Goal: Task Accomplishment & Management: Use online tool/utility

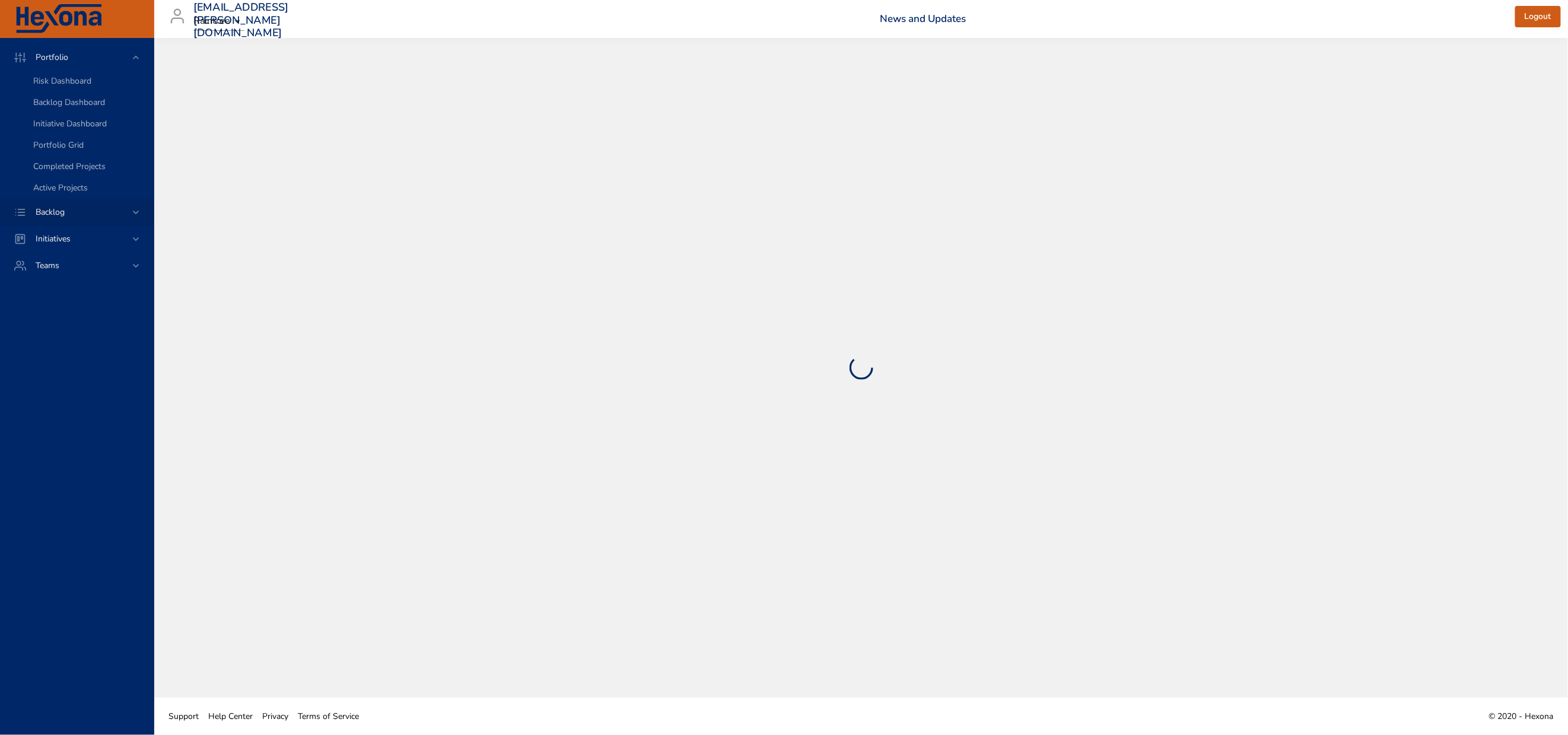
click at [55, 218] on div "Backlog" at bounding box center [78, 212] width 104 height 13
click at [73, 113] on span "Backlog Details" at bounding box center [62, 107] width 57 height 11
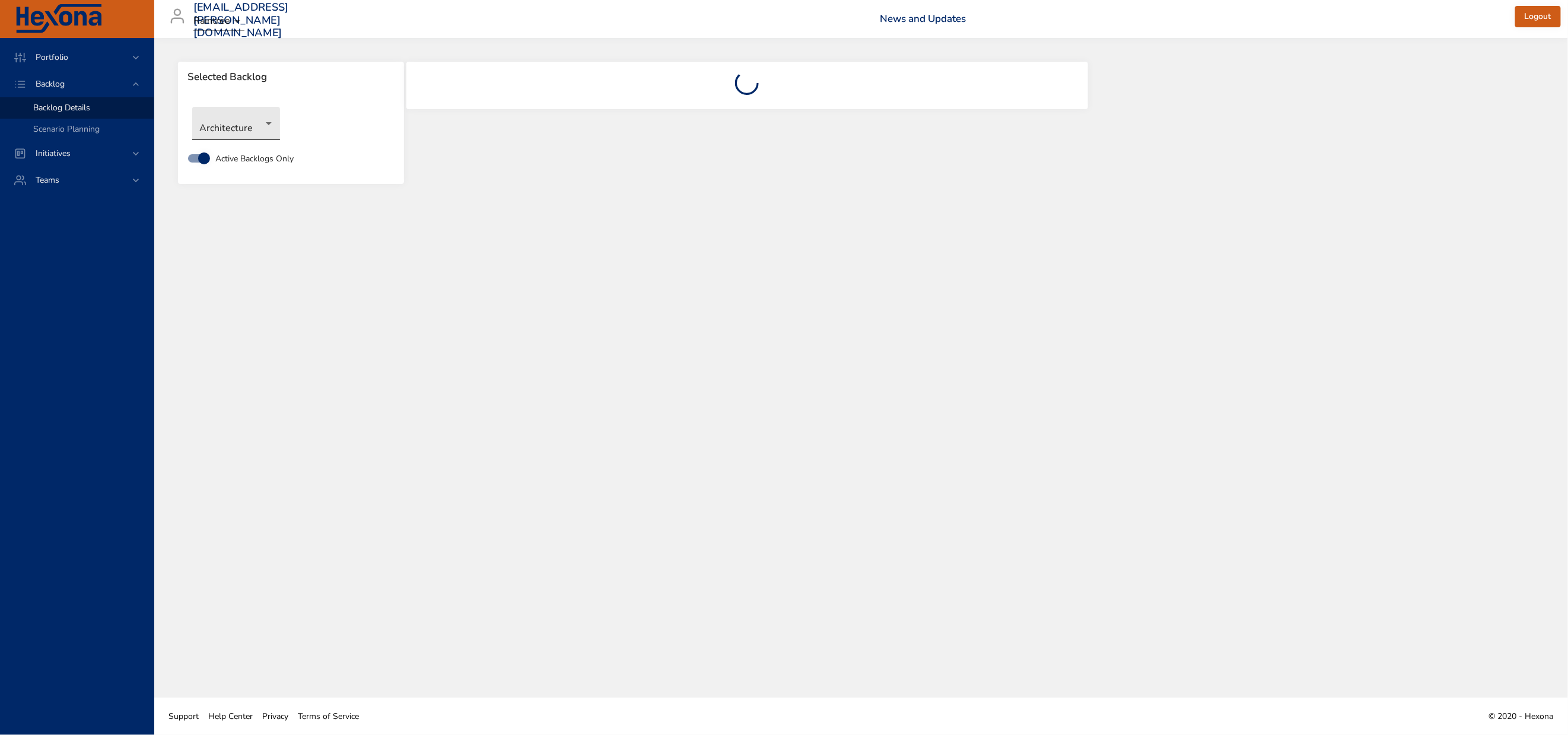
click at [218, 138] on body "Portfolio Backlog Backlog Details Scenario Planning Initiatives Teams [EMAIL_AD…" at bounding box center [784, 367] width 1568 height 735
click at [242, 309] on li "NewGen Scheduler" at bounding box center [253, 309] width 121 height 19
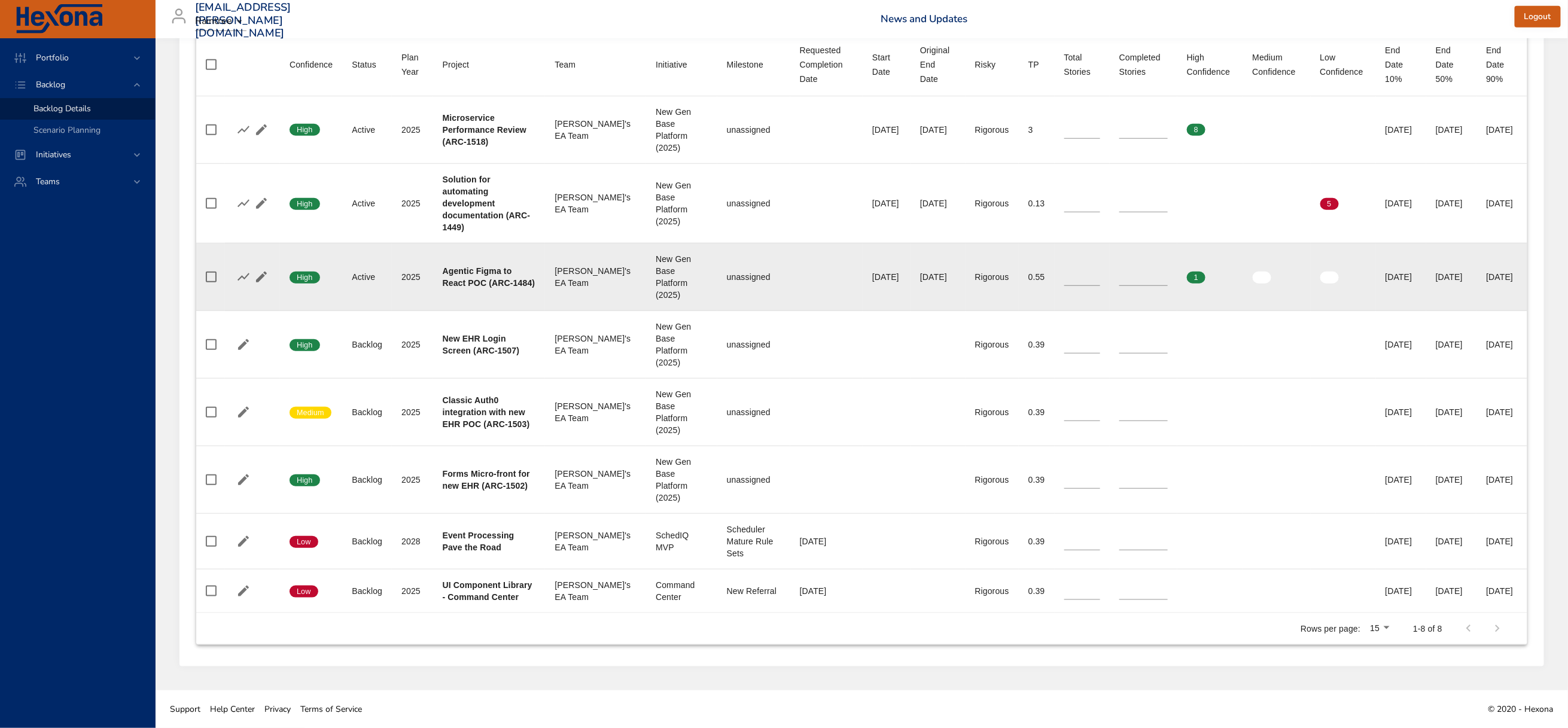
scroll to position [663, 0]
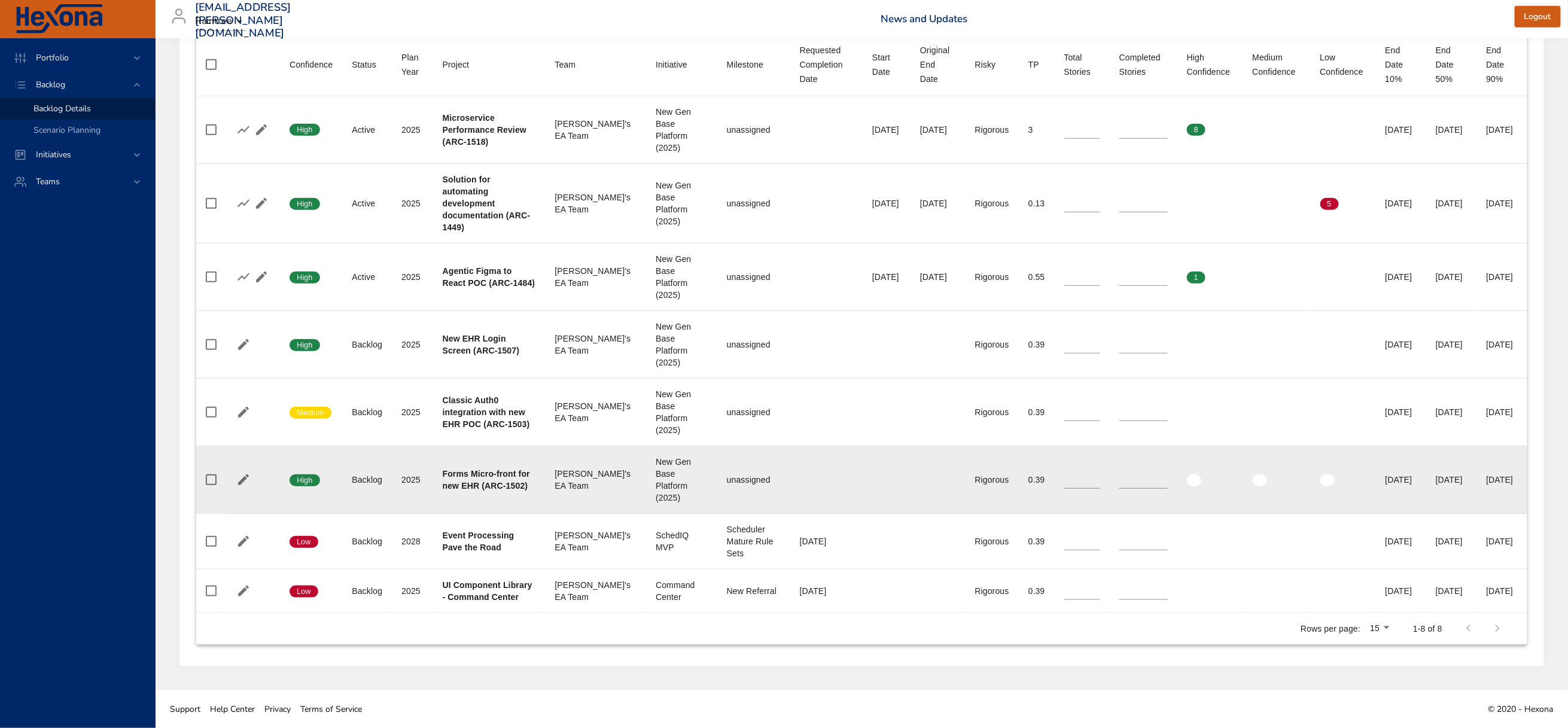
type input "*"
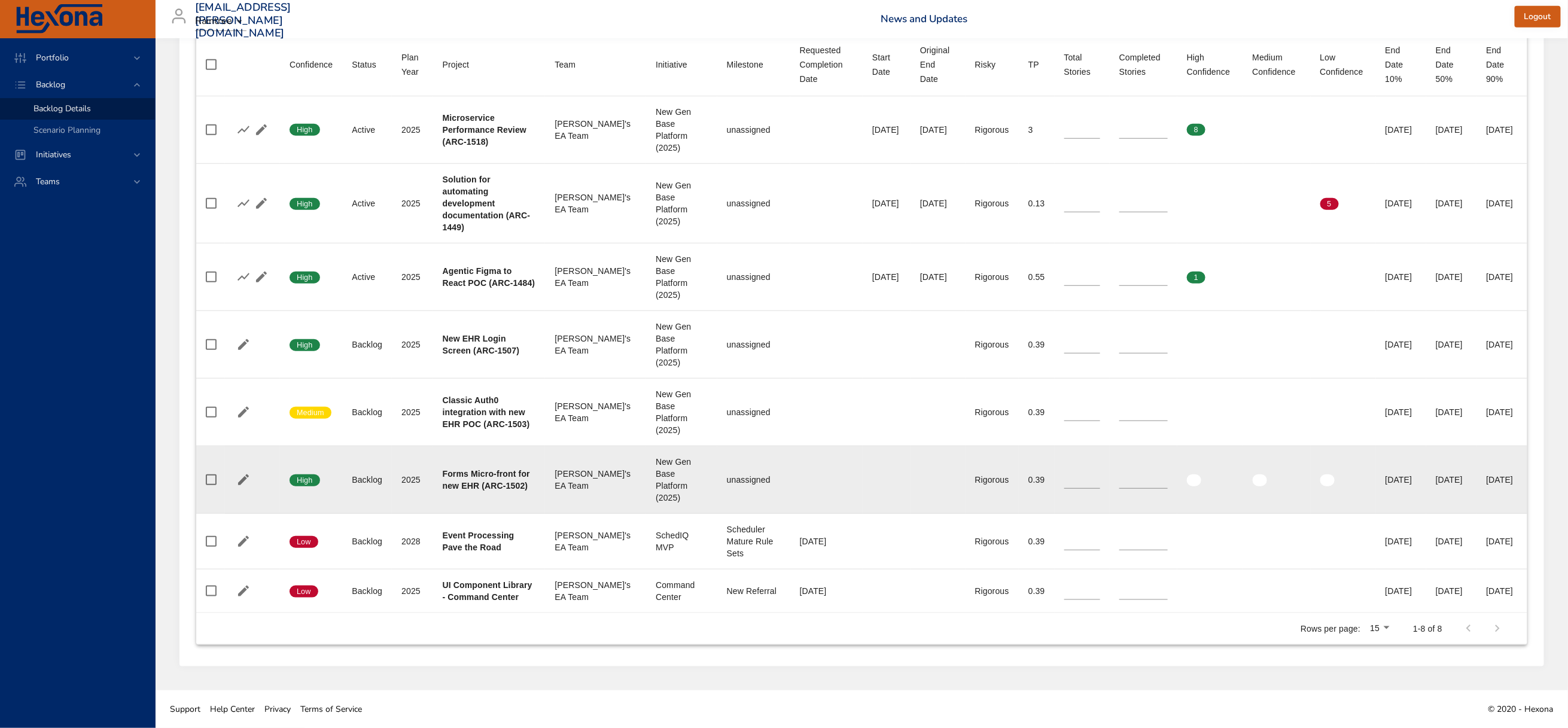
type input "*"
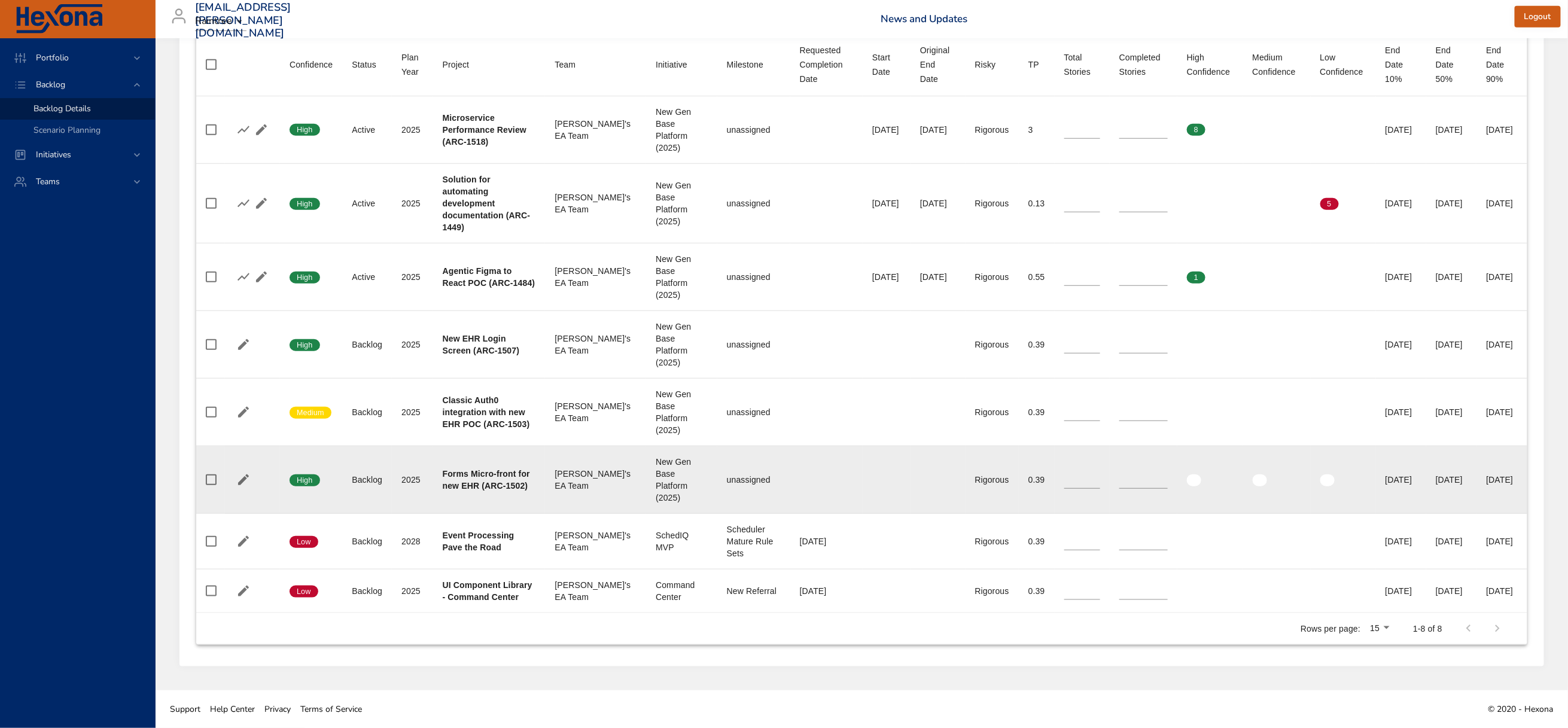
type input "*"
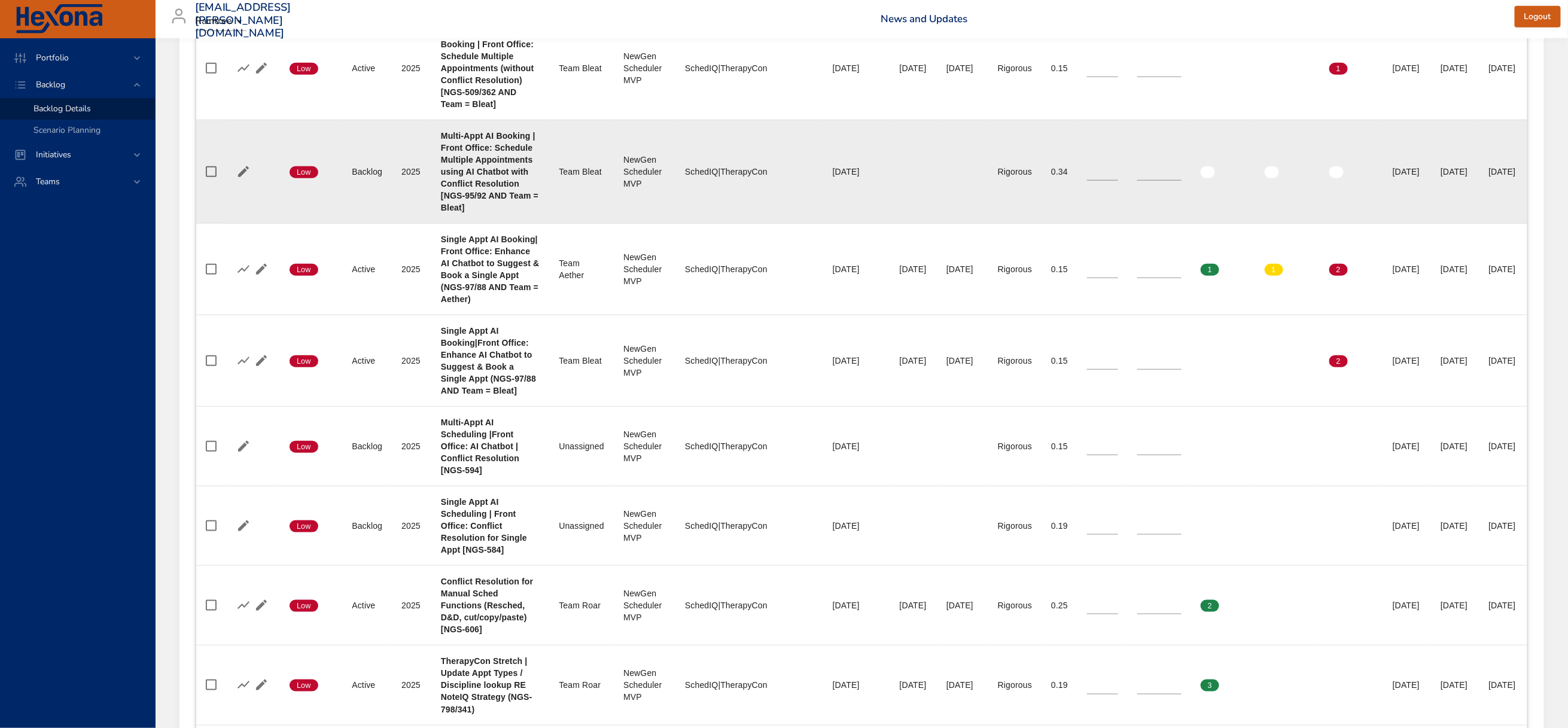
scroll to position [574, 0]
